Goal: Task Accomplishment & Management: Use online tool/utility

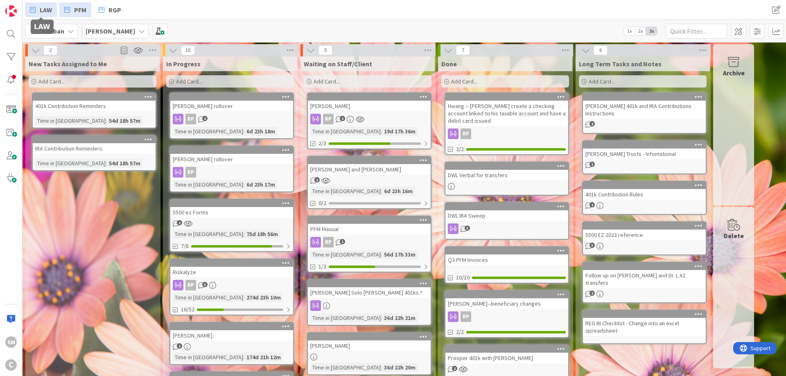
click at [36, 7] on link "LAW" at bounding box center [41, 9] width 32 height 15
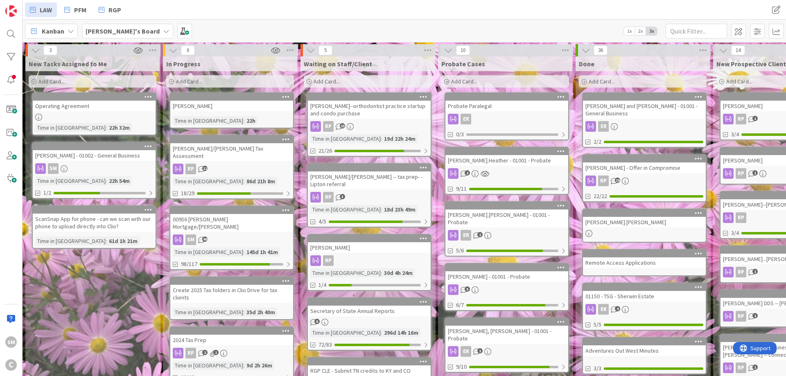
click at [90, 303] on div "New Tasks Assigned to Me Add Card... Operating Agreement Time in [GEOGRAPHIC_DA…" at bounding box center [92, 364] width 134 height 617
click at [223, 149] on div "[PERSON_NAME]/[PERSON_NAME] Tax Assessment" at bounding box center [231, 152] width 123 height 18
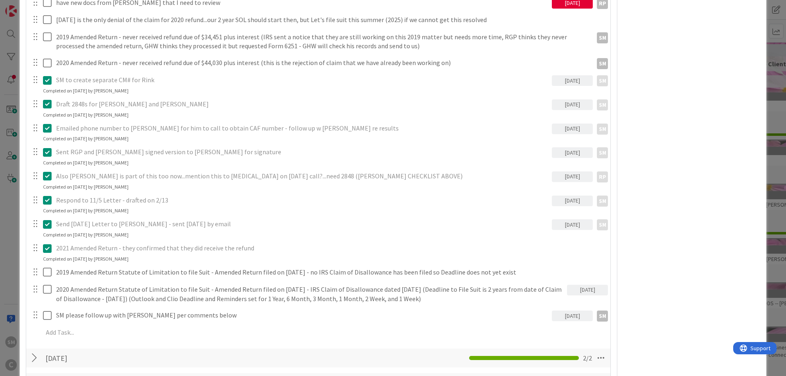
scroll to position [491, 0]
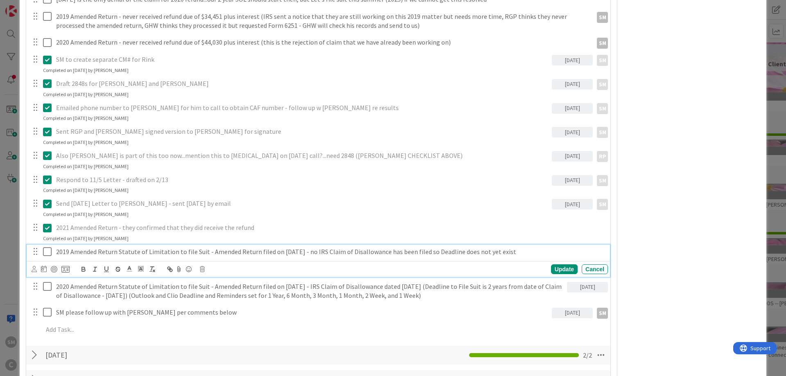
click at [219, 253] on p "2019 Amended Return Statute of Limitation to file Suit - Amended Return filed o…" at bounding box center [330, 251] width 548 height 9
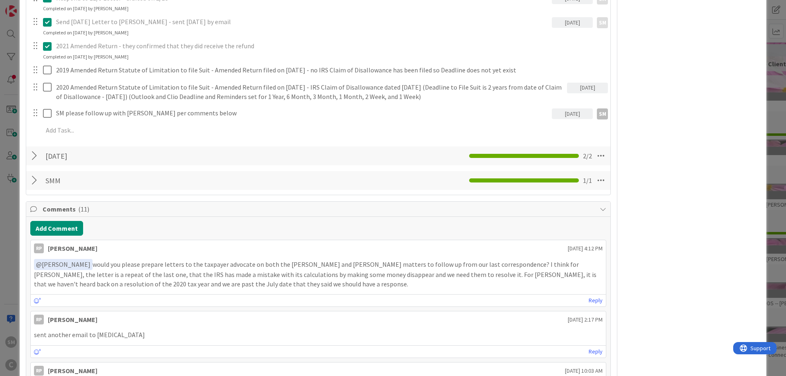
scroll to position [688, 0]
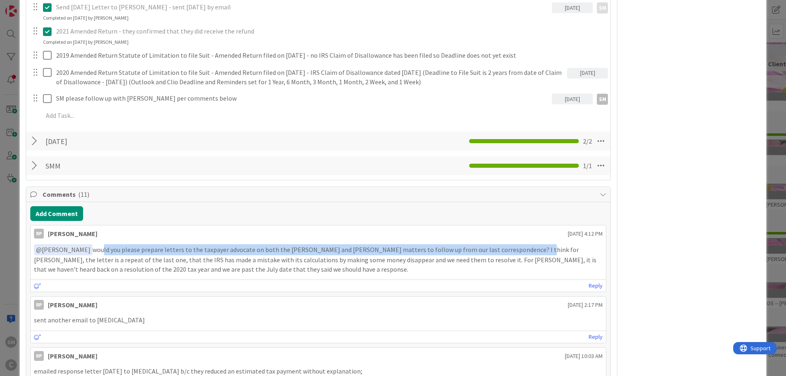
drag, startPoint x: 99, startPoint y: 251, endPoint x: 537, endPoint y: 249, distance: 438.0
click at [525, 249] on p "﻿ @ [PERSON_NAME] ﻿ would you please prepare letters to the taxpayer advocate o…" at bounding box center [318, 258] width 569 height 29
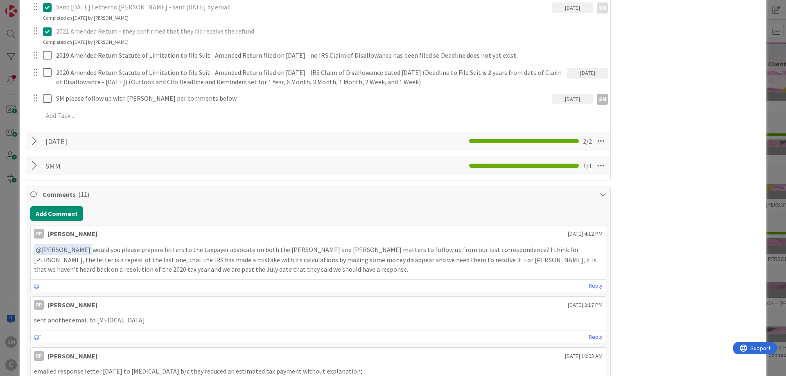
click at [556, 249] on p "﻿ @ [PERSON_NAME] ﻿ would you please prepare letters to the taxpayer advocate o…" at bounding box center [318, 258] width 569 height 29
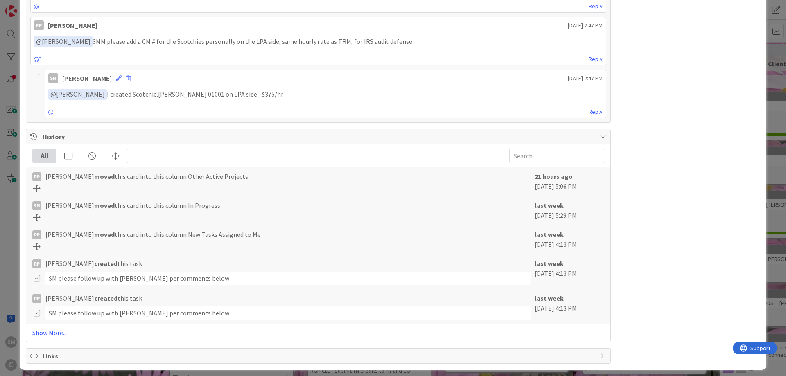
scroll to position [1438, 0]
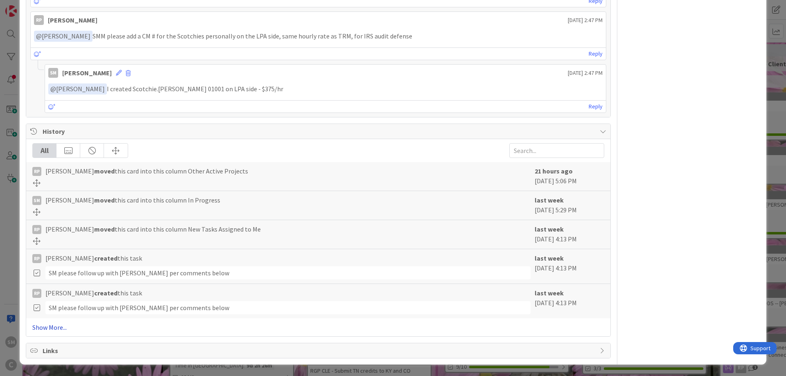
click at [58, 325] on link "Show More..." at bounding box center [318, 328] width 572 height 10
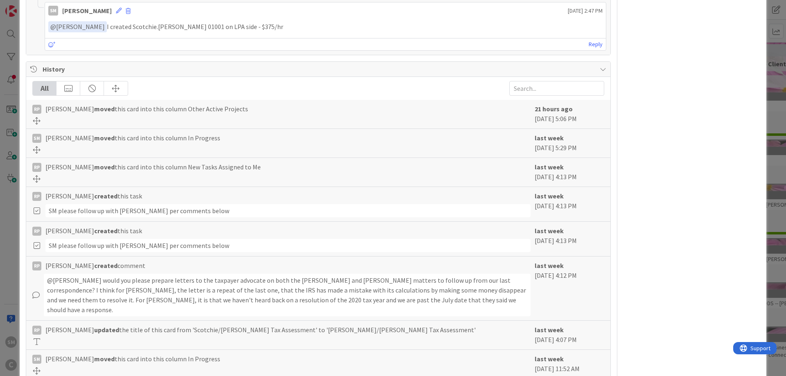
scroll to position [1487, 0]
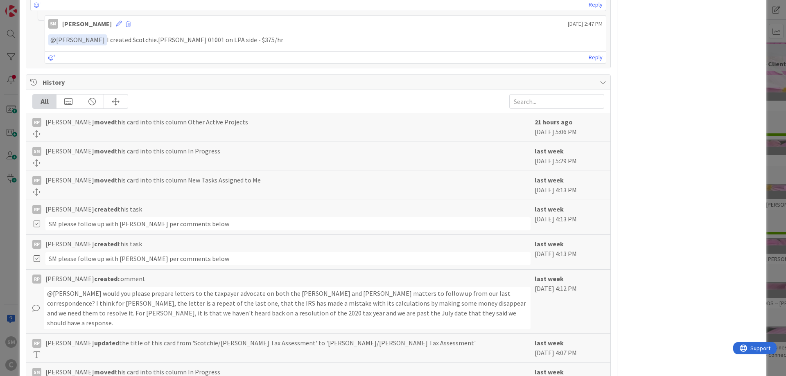
click at [605, 78] on div "History" at bounding box center [318, 82] width 584 height 15
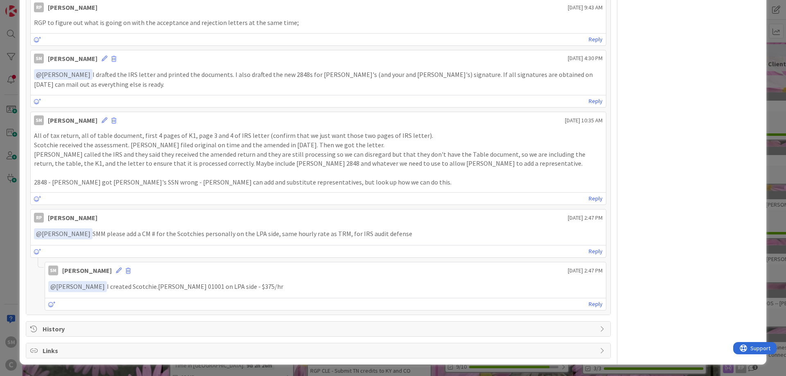
scroll to position [1241, 0]
click at [588, 326] on span "History" at bounding box center [319, 329] width 553 height 10
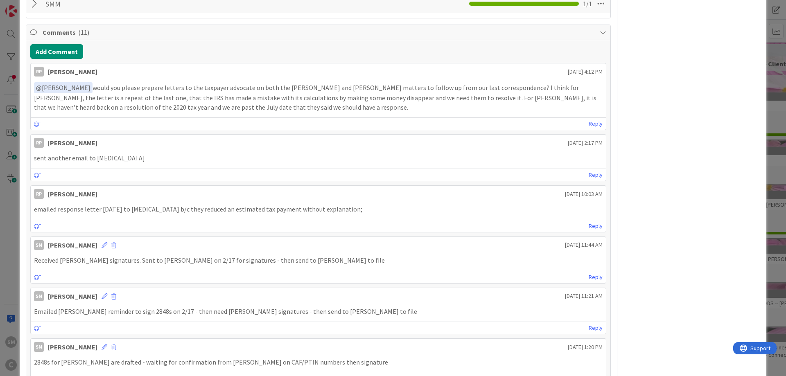
scroll to position [799, 0]
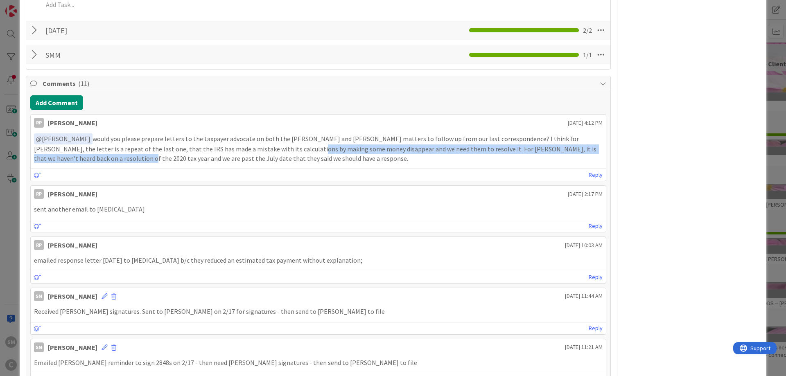
drag, startPoint x: 57, startPoint y: 159, endPoint x: 249, endPoint y: 153, distance: 192.1
click at [249, 153] on p "﻿ @ [PERSON_NAME] ﻿ would you please prepare letters to the taxpayer advocate o…" at bounding box center [318, 147] width 569 height 29
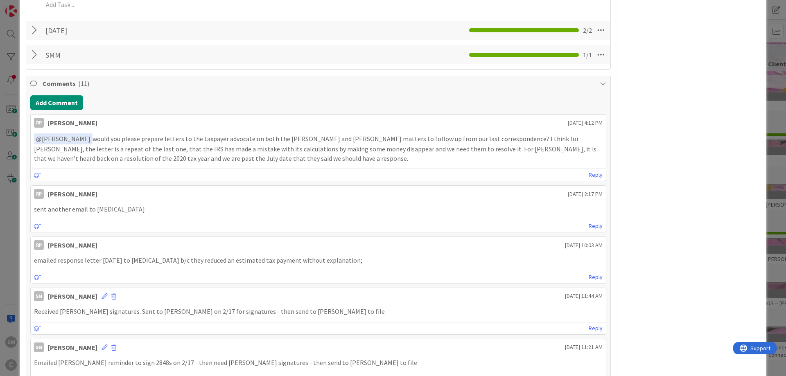
click at [248, 155] on p "﻿ @ [PERSON_NAME] ﻿ would you please prepare letters to the taxpayer advocate o…" at bounding box center [318, 147] width 569 height 29
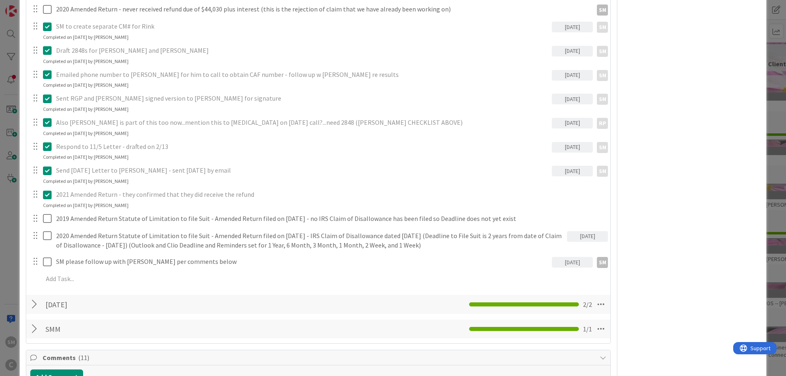
scroll to position [504, 0]
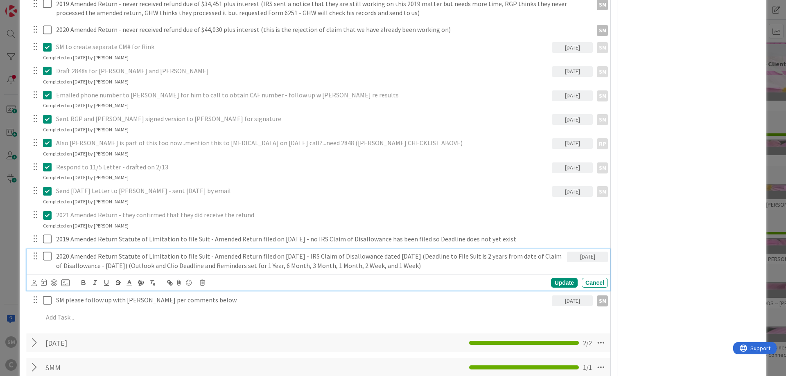
click at [384, 258] on p "2020 Amended Return Statute of Limitation to file Suit - Amended Return filed o…" at bounding box center [310, 261] width 508 height 18
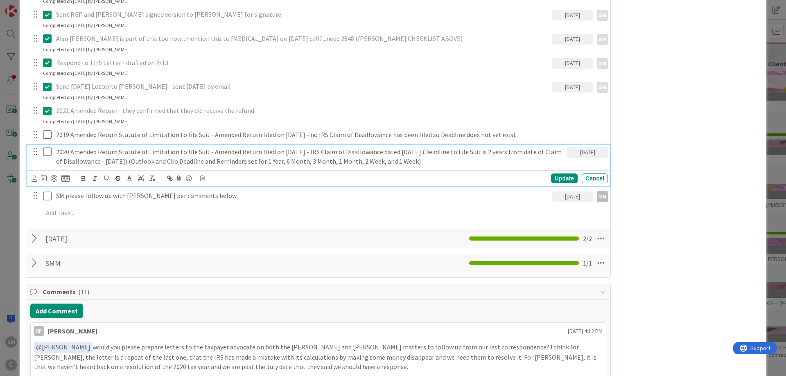
scroll to position [602, 0]
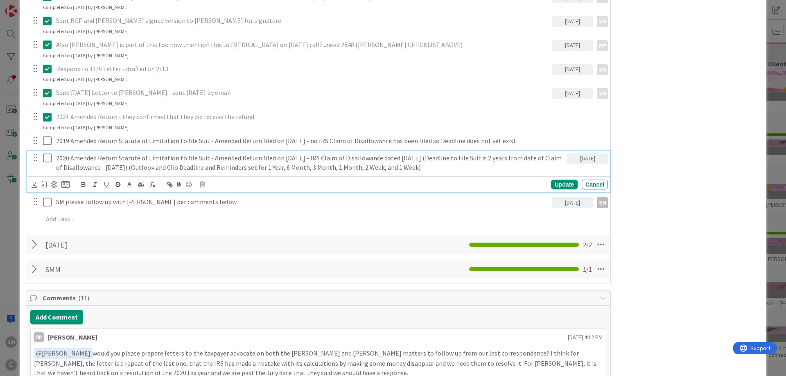
click at [666, 187] on div "RP Owner Watchers default Dates Planned Dates Not Set Not Set Actual Dates [DAT…" at bounding box center [691, 321] width 137 height 1783
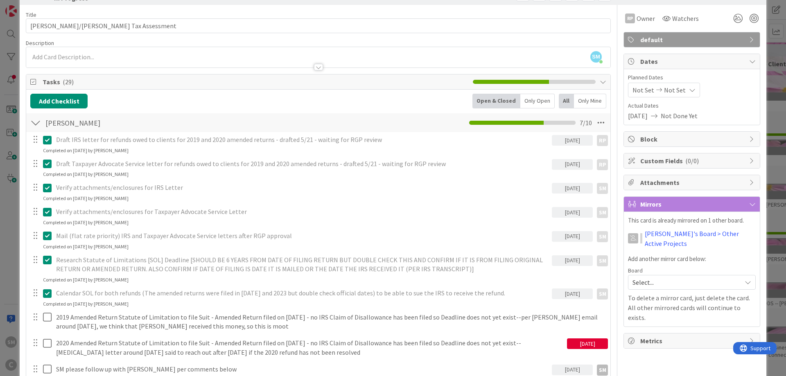
scroll to position [0, 0]
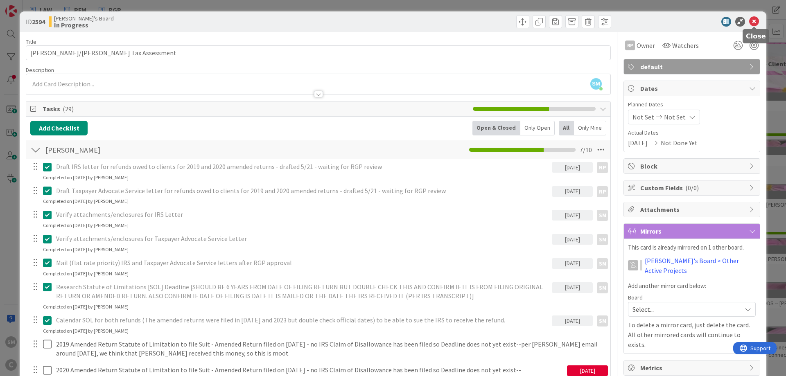
click at [756, 22] on icon at bounding box center [754, 22] width 10 height 10
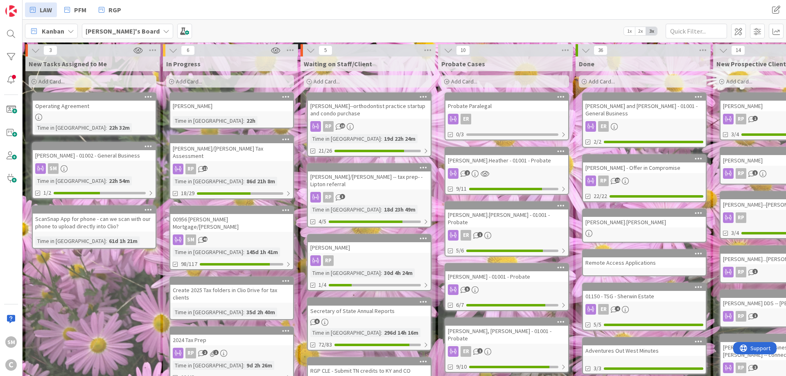
click at [102, 316] on div "New Tasks Assigned to Me Add Card... Operating Agreement Time in [GEOGRAPHIC_DA…" at bounding box center [92, 364] width 134 height 617
